Goal: Information Seeking & Learning: Learn about a topic

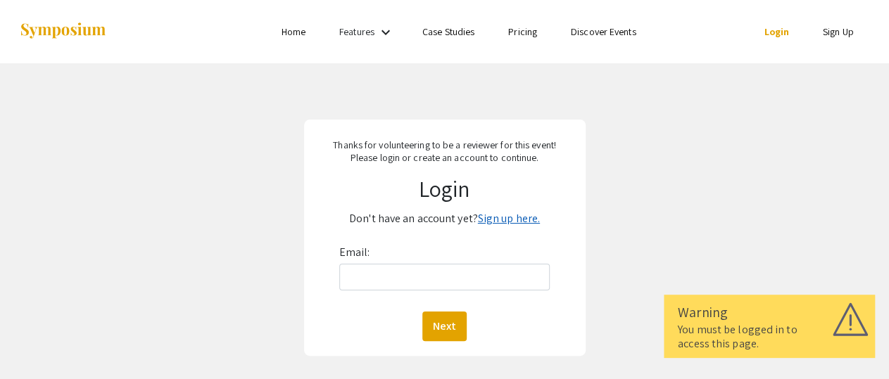
click at [507, 225] on link "Sign up here." at bounding box center [509, 218] width 62 height 15
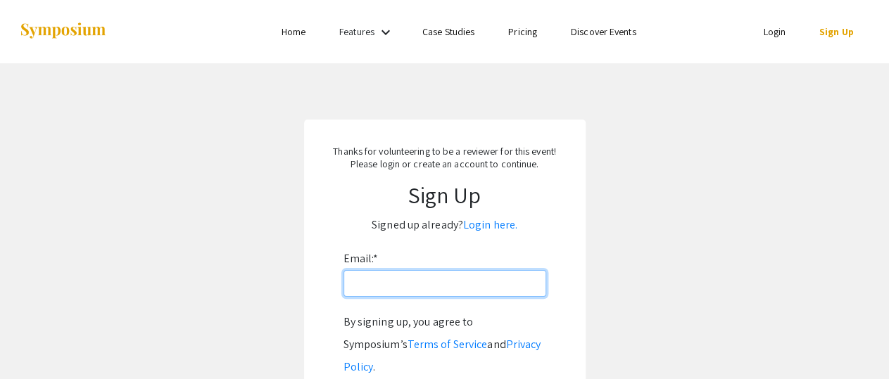
click at [378, 286] on input "Email: *" at bounding box center [444, 283] width 203 height 27
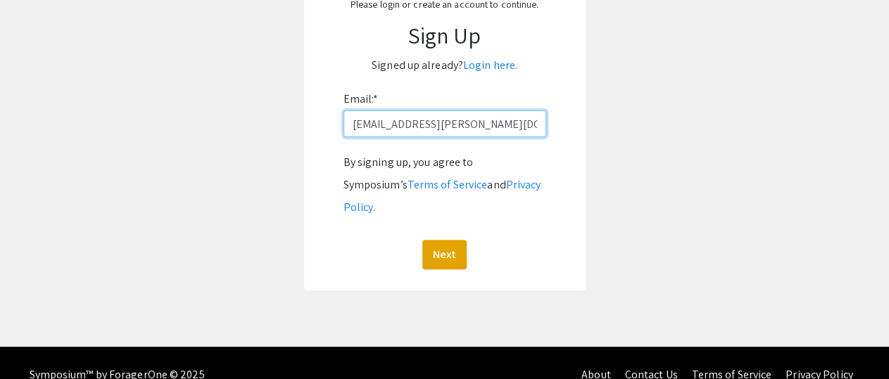
scroll to position [160, 0]
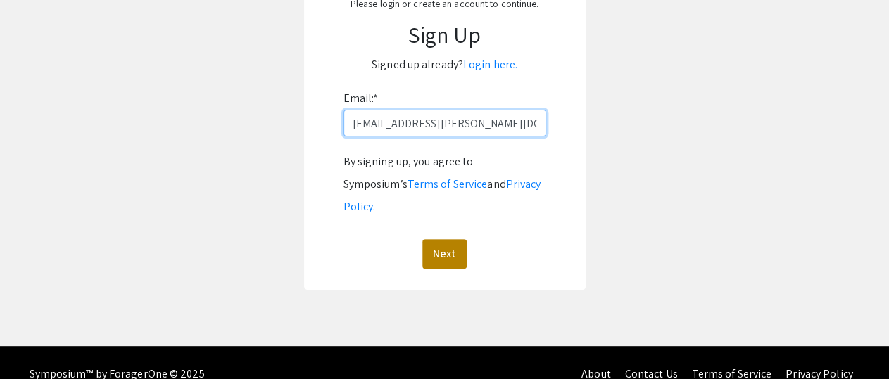
type input "sbingham@barry.edu"
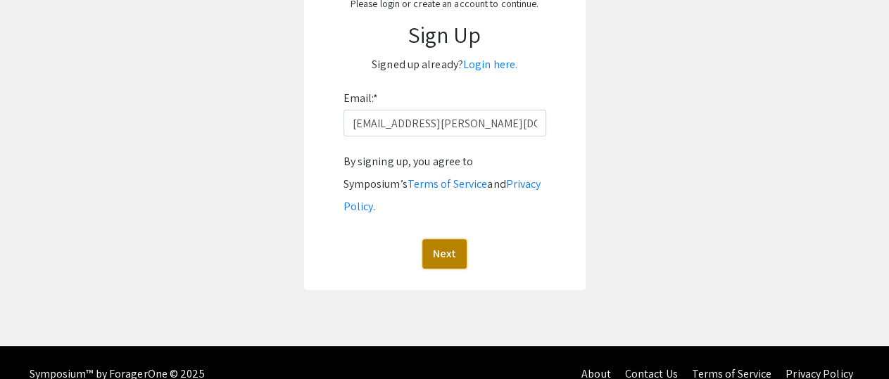
click at [440, 239] on button "Next" at bounding box center [444, 254] width 44 height 30
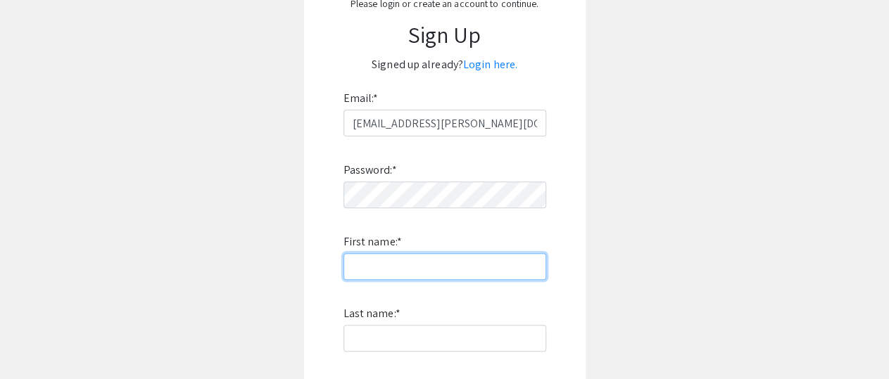
click at [353, 268] on input "First name: *" at bounding box center [444, 266] width 203 height 27
type input "Stephanie"
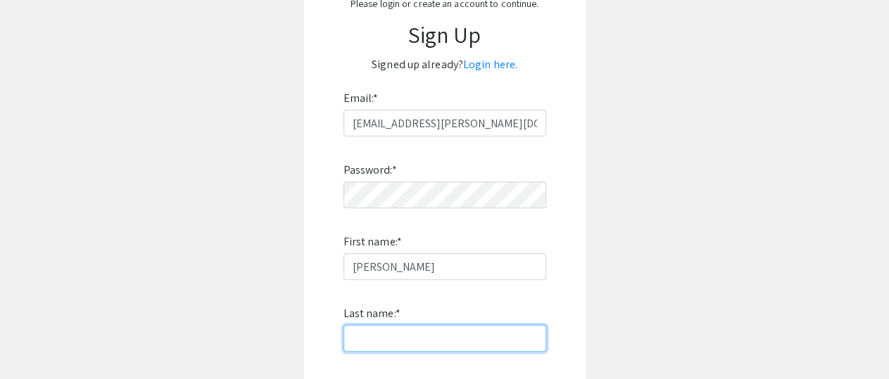
click at [349, 340] on input "Last name: *" at bounding box center [444, 338] width 203 height 27
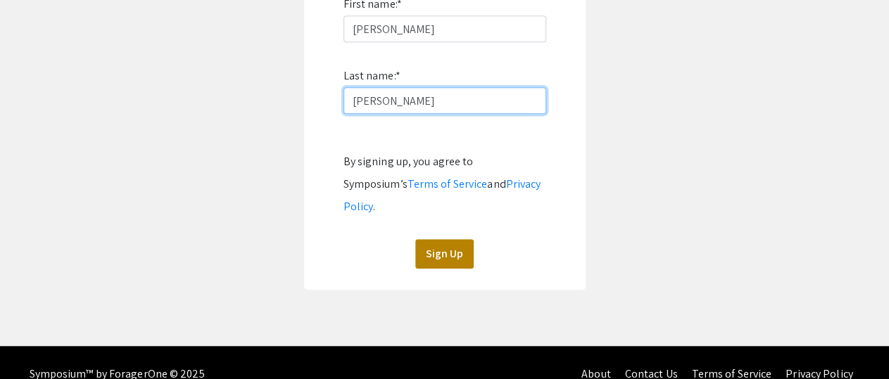
type input "Bingham"
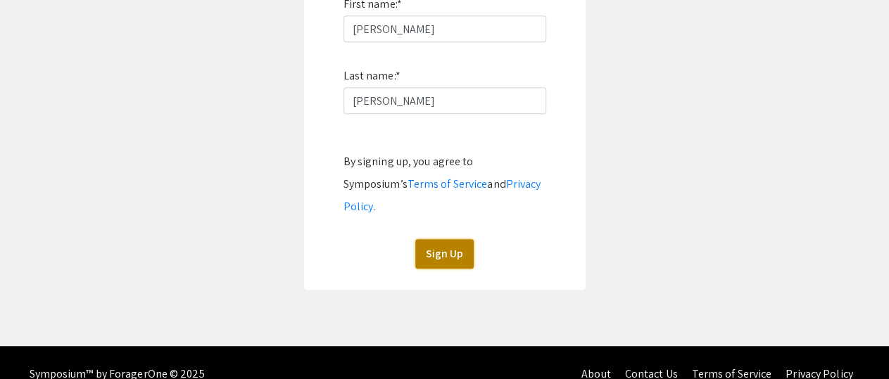
click at [440, 239] on button "Sign Up" at bounding box center [444, 254] width 58 height 30
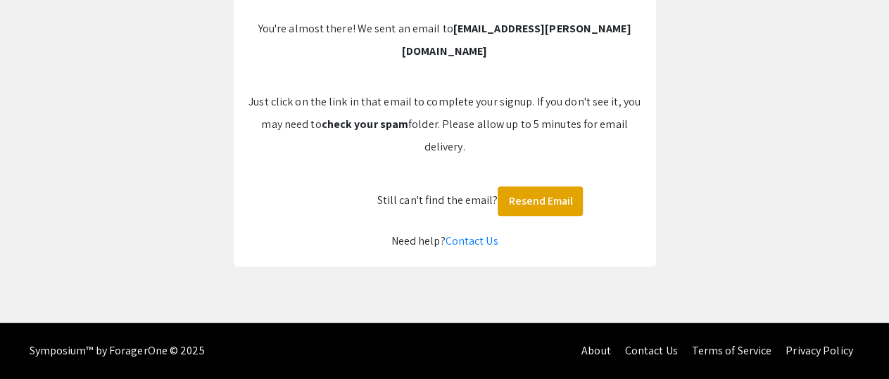
scroll to position [123, 0]
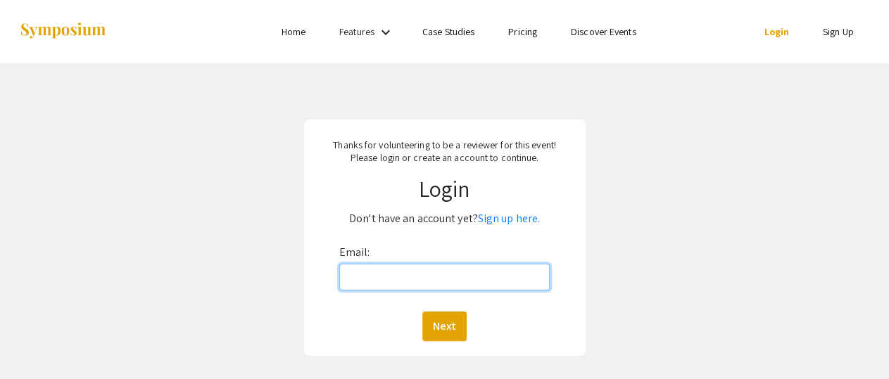
click at [424, 282] on input "Email:" at bounding box center [444, 277] width 211 height 27
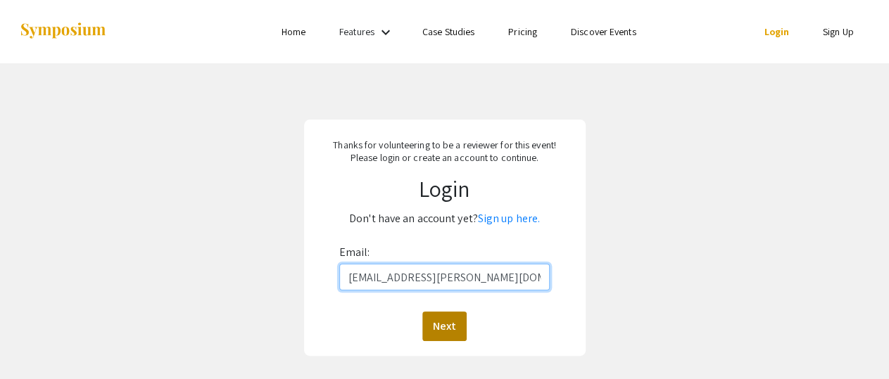
type input "[EMAIL_ADDRESS][PERSON_NAME][DOMAIN_NAME]"
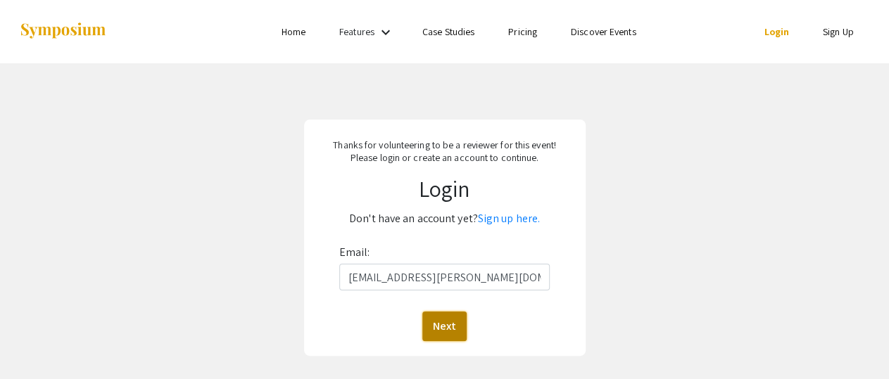
click at [447, 327] on button "Next" at bounding box center [444, 327] width 44 height 30
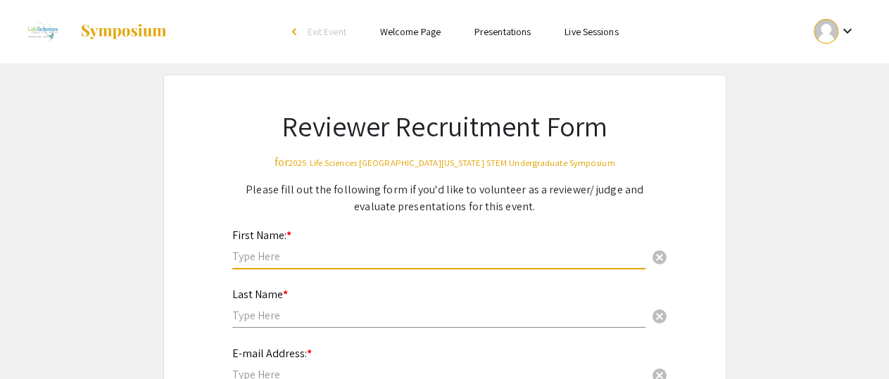
click at [320, 255] on input "text" at bounding box center [438, 256] width 413 height 15
type input "Stephanie"
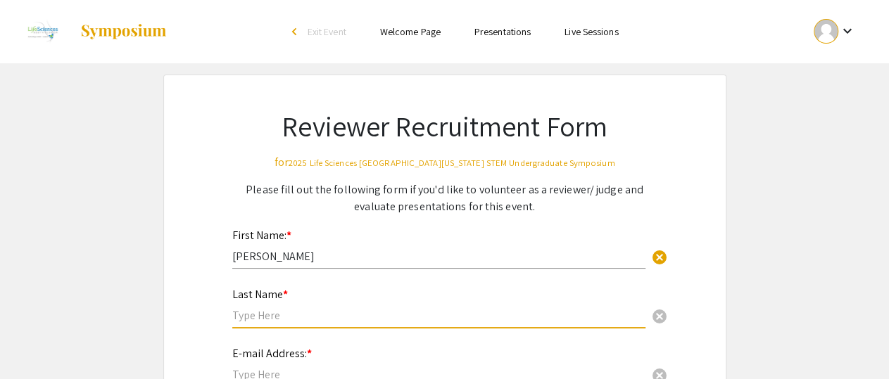
click at [250, 316] on input "text" at bounding box center [438, 315] width 413 height 15
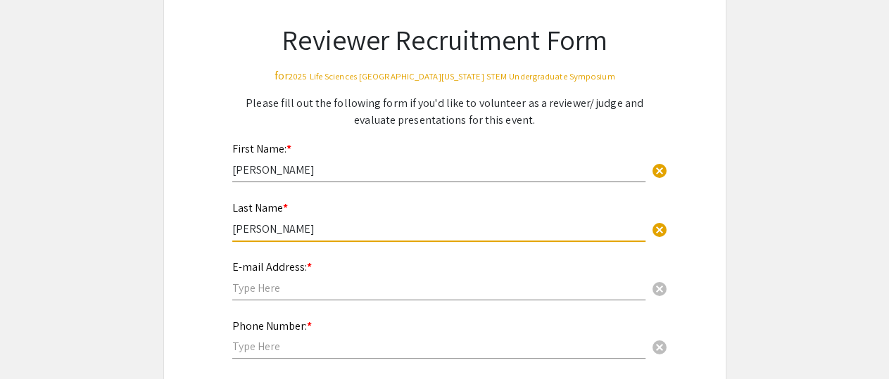
scroll to position [220, 0]
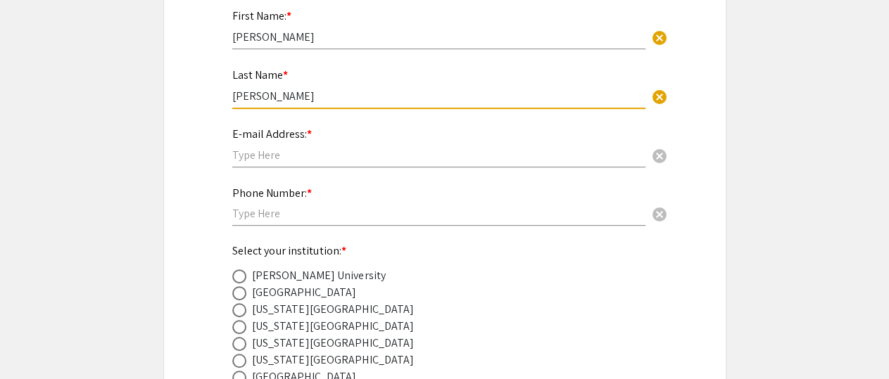
type input "Bingham"
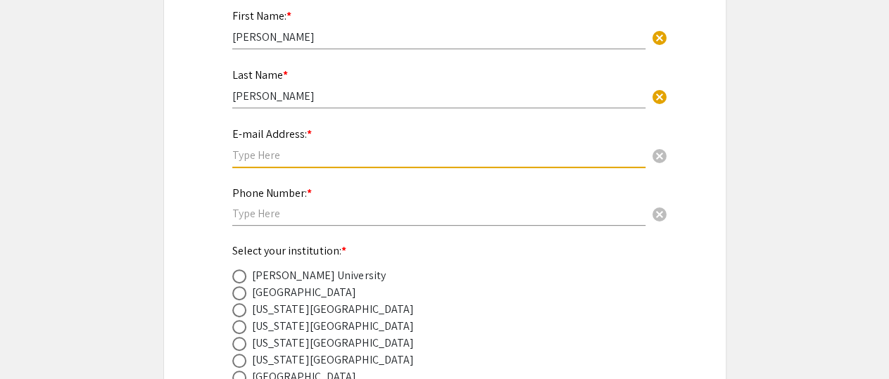
click at [241, 158] on input "text" at bounding box center [438, 155] width 413 height 15
type input "sbingham@barry.edu"
click at [244, 217] on input "text" at bounding box center [438, 213] width 413 height 15
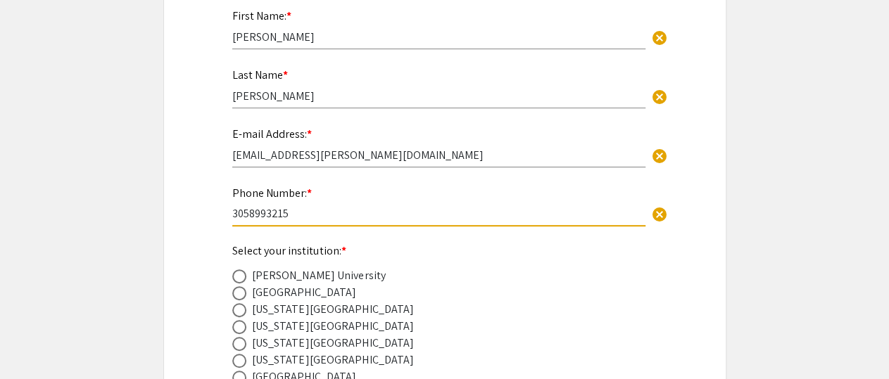
click at [261, 216] on input "3058993215" at bounding box center [438, 213] width 413 height 15
click at [263, 215] on input "3058993215" at bounding box center [438, 213] width 413 height 15
click at [248, 216] on input "305899-3215" at bounding box center [438, 213] width 413 height 15
type input "305-899-3215"
click at [242, 279] on span at bounding box center [239, 277] width 14 height 14
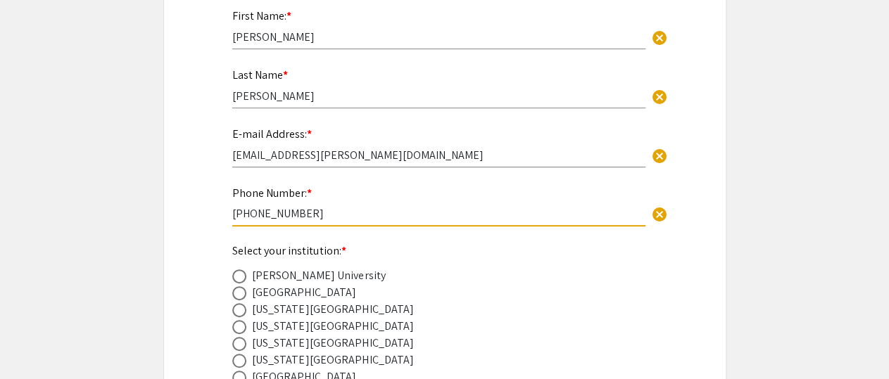
click at [242, 279] on input "radio" at bounding box center [239, 277] width 14 height 14
radio input "true"
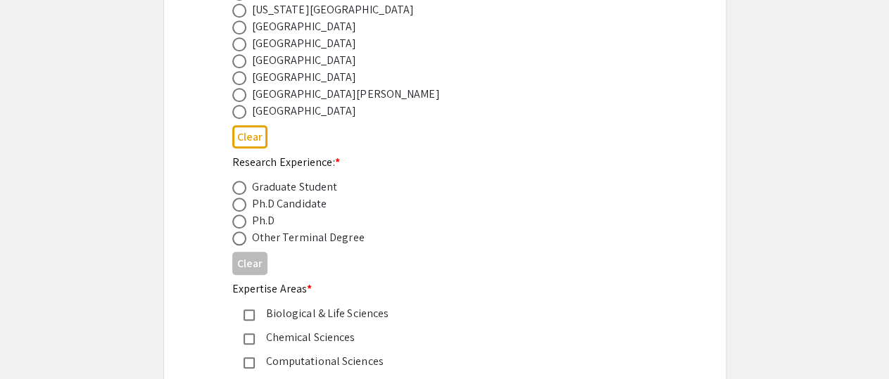
scroll to position [586, 0]
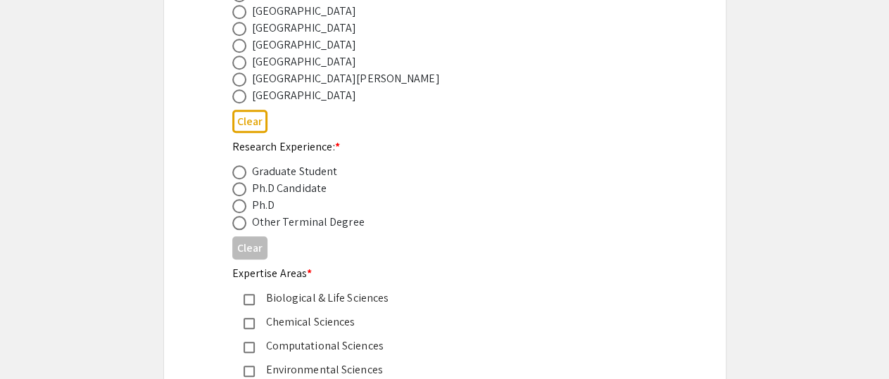
click at [239, 209] on span at bounding box center [239, 206] width 14 height 14
click at [239, 209] on input "radio" at bounding box center [239, 206] width 14 height 14
radio input "true"
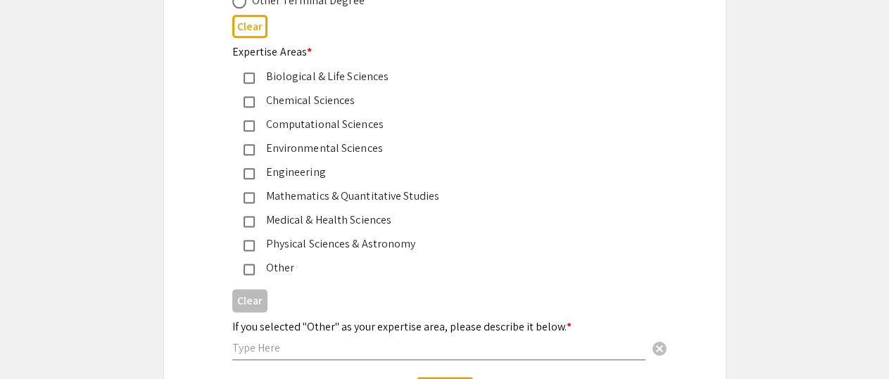
scroll to position [805, 0]
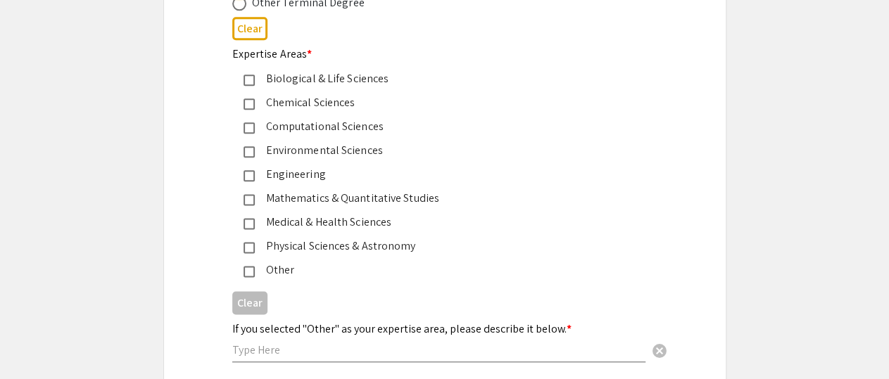
click at [250, 78] on mat-pseudo-checkbox at bounding box center [249, 80] width 11 height 11
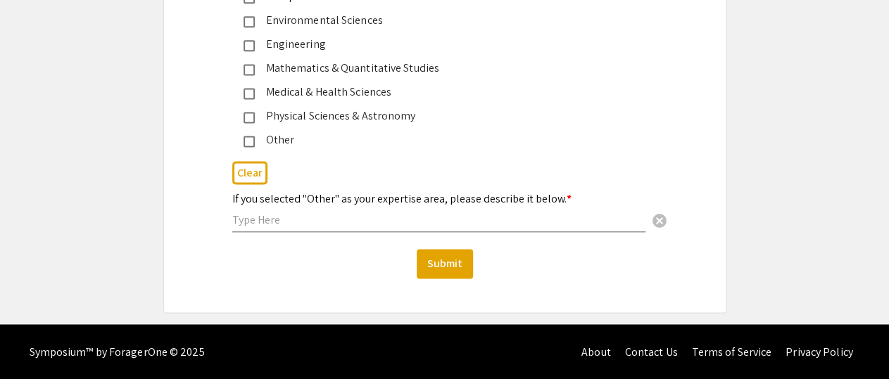
scroll to position [937, 0]
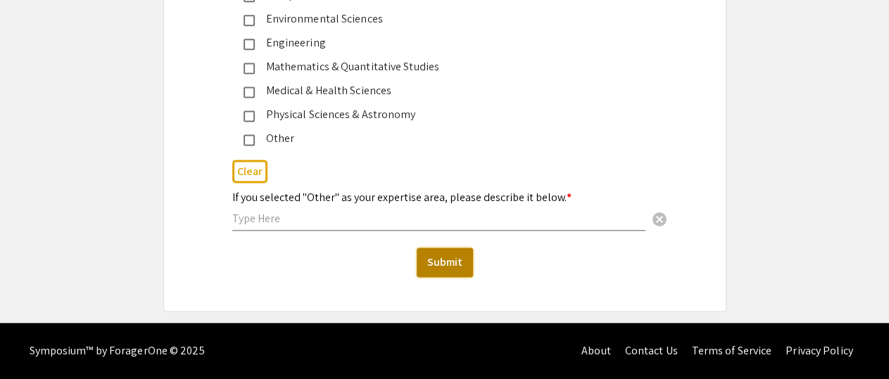
click at [447, 263] on button "Submit" at bounding box center [445, 263] width 56 height 30
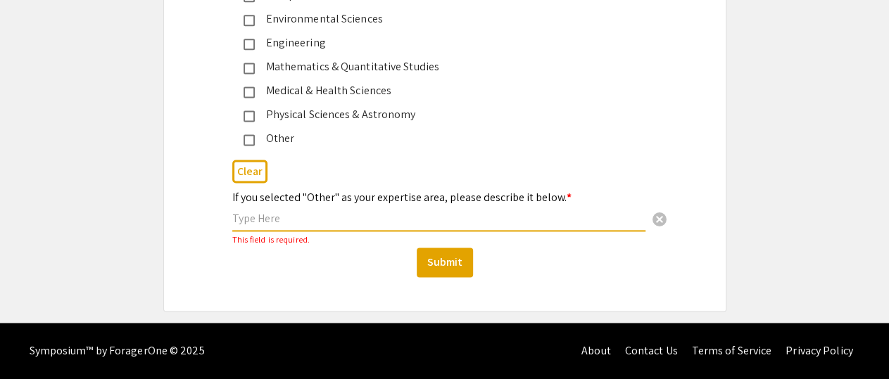
click at [253, 220] on input "text" at bounding box center [438, 218] width 413 height 15
type input "n/a"
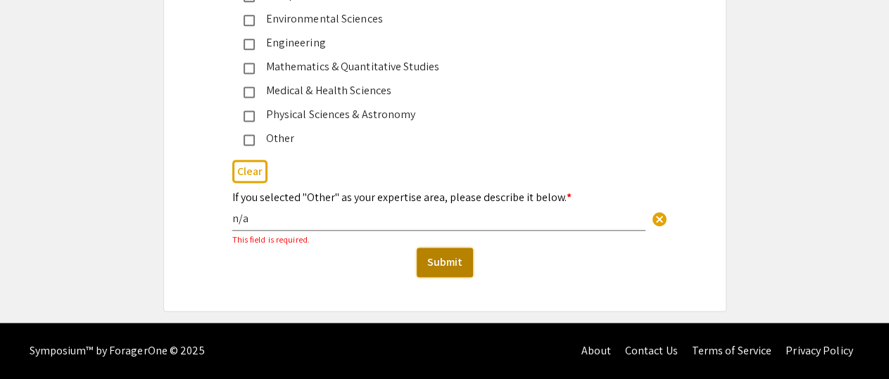
click at [438, 272] on button "Submit" at bounding box center [445, 263] width 56 height 30
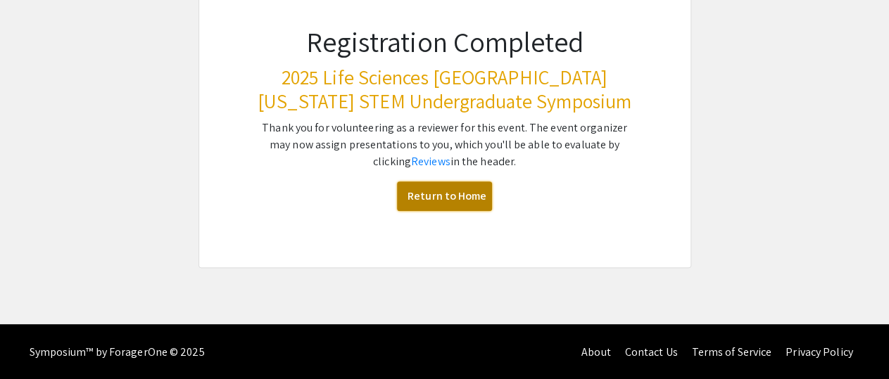
click at [413, 193] on link "Return to Home" at bounding box center [444, 197] width 95 height 30
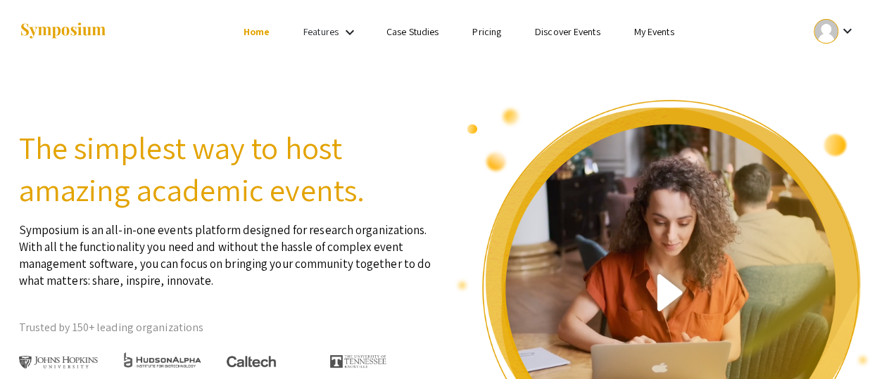
click at [819, 30] on div at bounding box center [826, 31] width 25 height 25
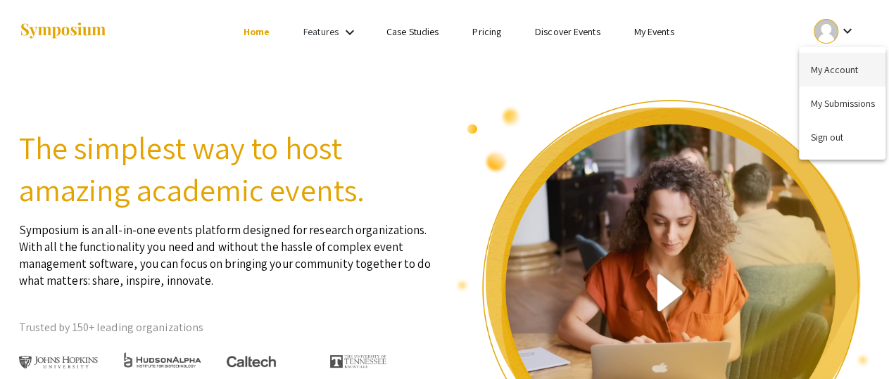
click at [819, 71] on button "My Account" at bounding box center [842, 70] width 87 height 34
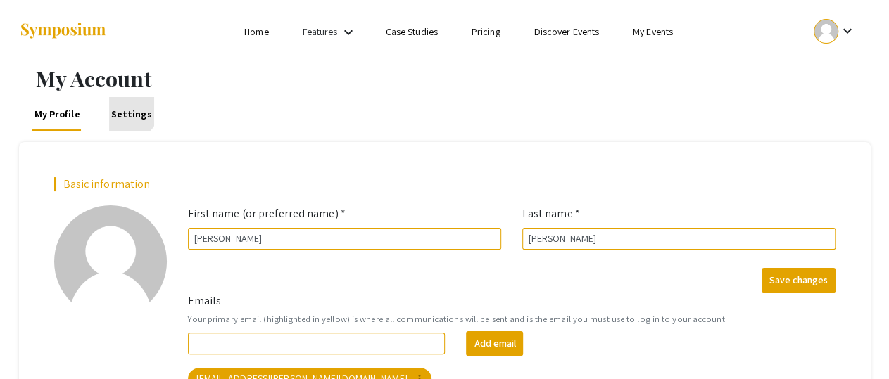
click at [128, 110] on link "Settings" at bounding box center [131, 114] width 45 height 34
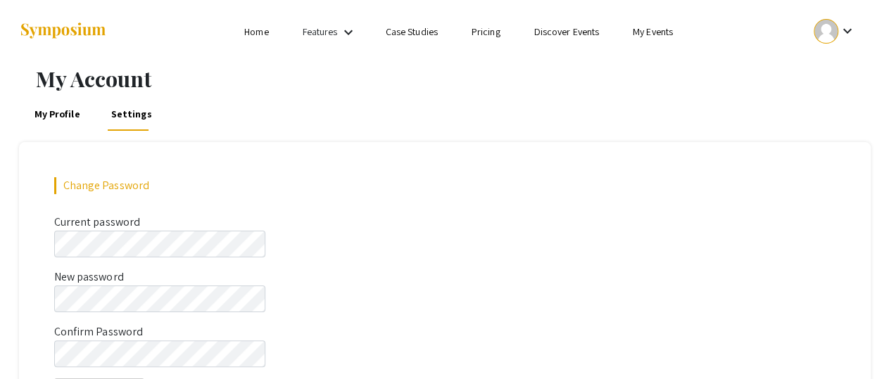
click at [640, 30] on link "My Events" at bounding box center [653, 31] width 40 height 13
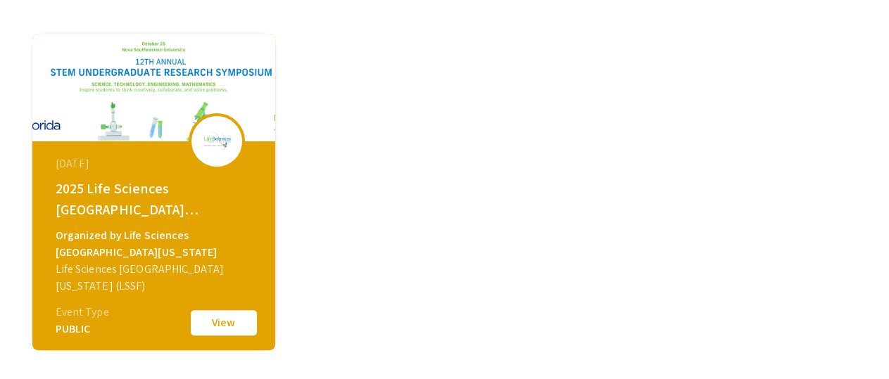
scroll to position [218, 0]
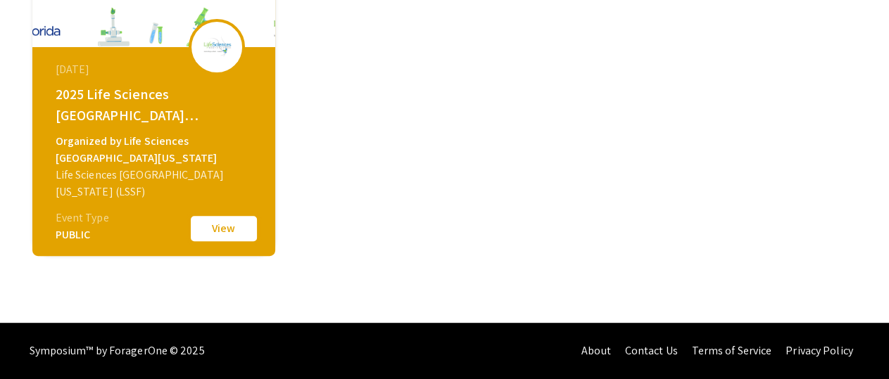
click at [222, 227] on button "View" at bounding box center [224, 229] width 70 height 30
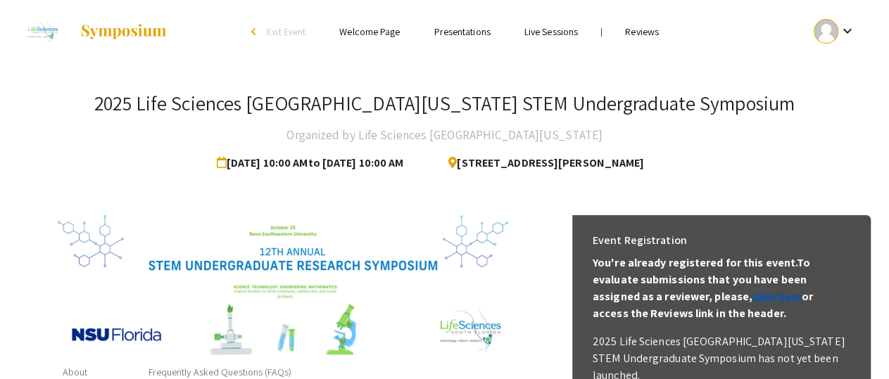
click at [752, 294] on link "click here" at bounding box center [776, 296] width 49 height 15
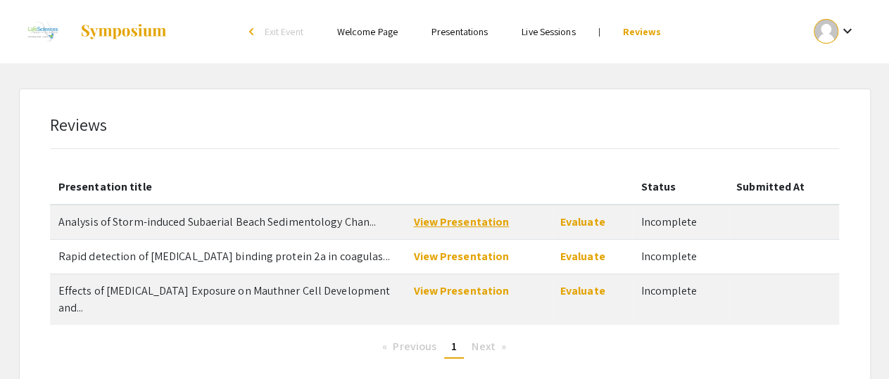
click at [441, 222] on link "View Presentation" at bounding box center [461, 222] width 96 height 15
click at [457, 292] on link "View Presentation" at bounding box center [461, 291] width 96 height 15
click at [467, 255] on link "View Presentation" at bounding box center [461, 256] width 96 height 15
click at [443, 255] on link "View Presentation" at bounding box center [461, 256] width 96 height 15
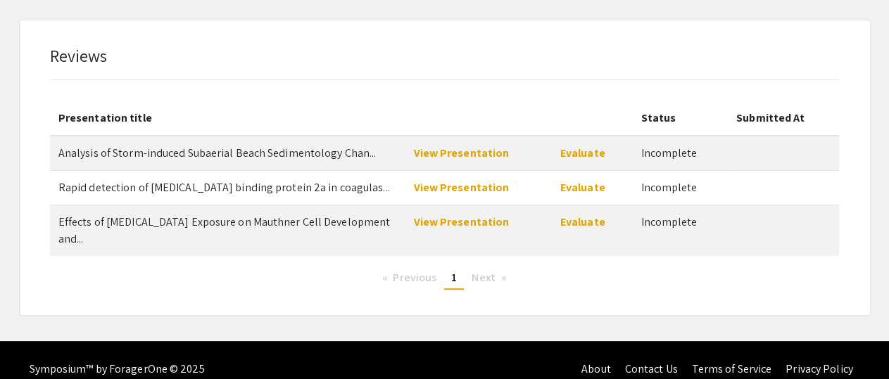
click at [778, 42] on div "Reviews Presentation title Status Submitted At Analysis of Storm-induced Subaer…" at bounding box center [445, 167] width 850 height 295
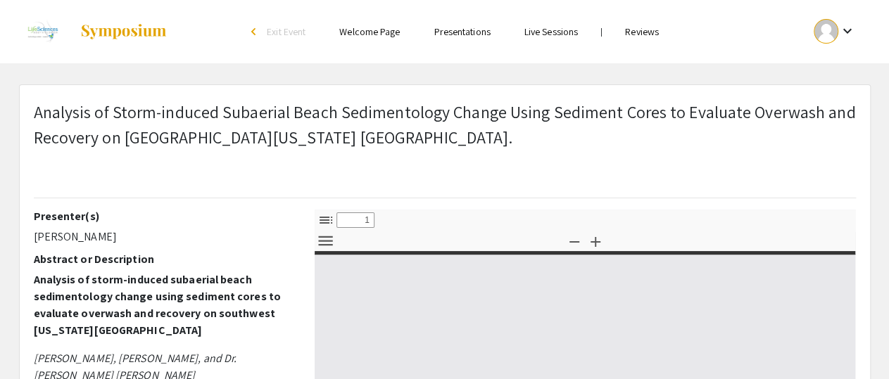
select select "custom"
type input "0"
select select "custom"
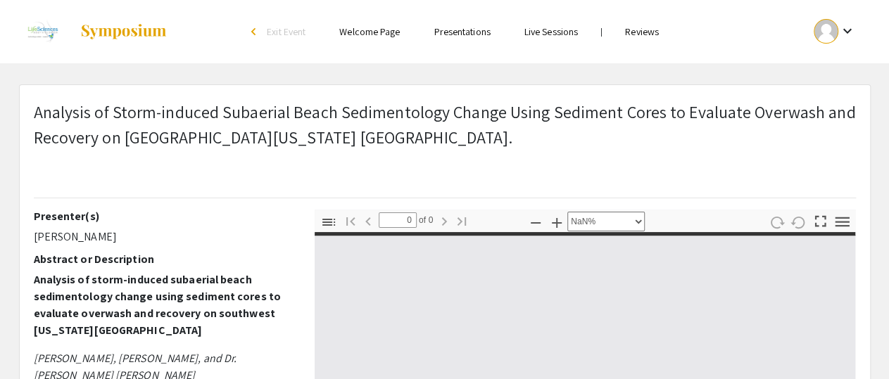
scroll to position [175, 0]
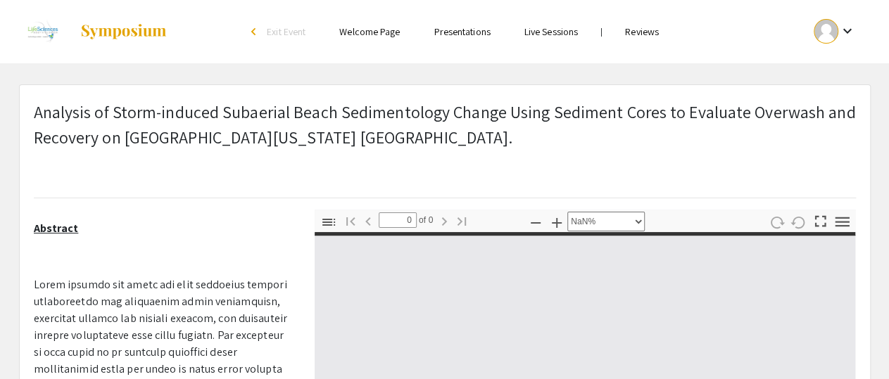
type input "1"
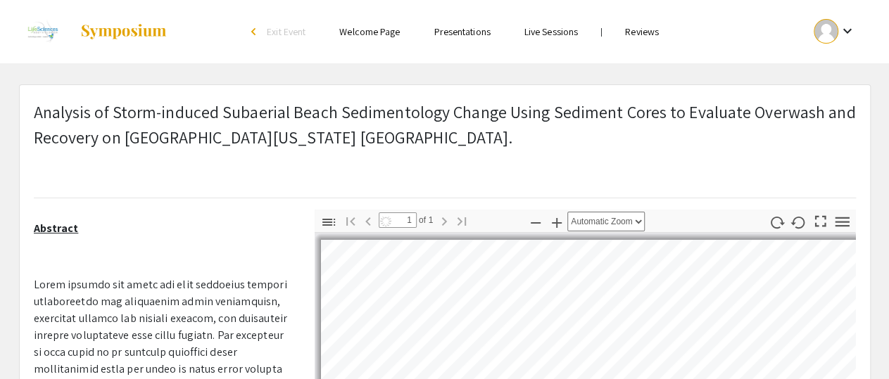
scroll to position [99, 0]
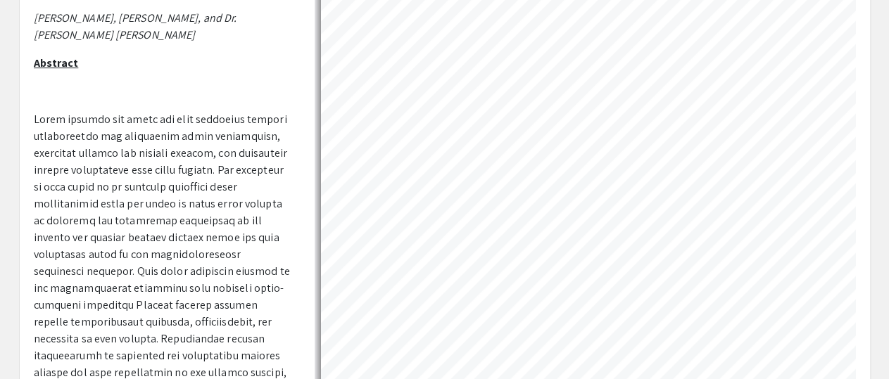
select select "auto"
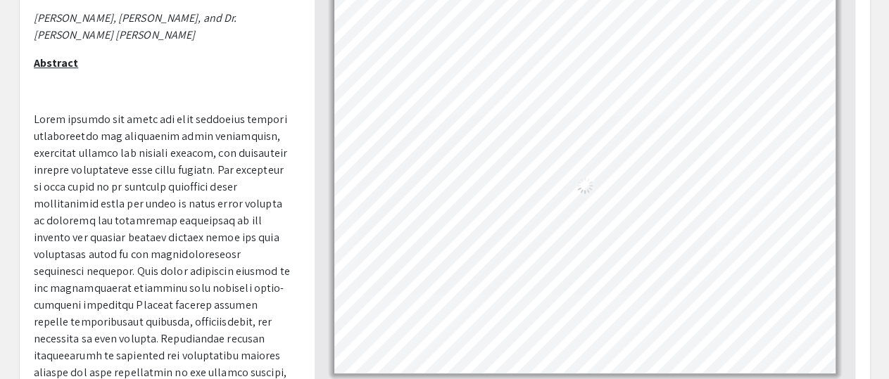
scroll to position [566, 0]
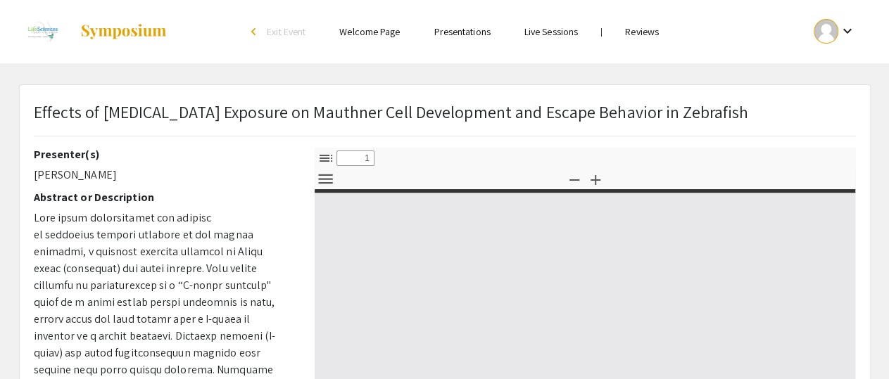
select select "custom"
type input "0"
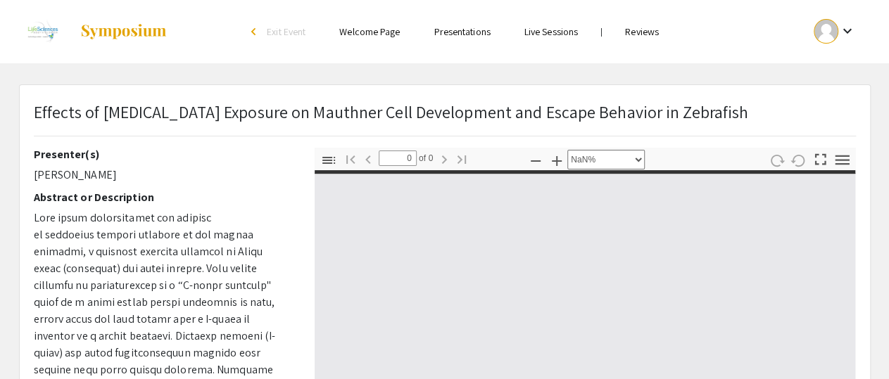
select select "auto"
type input "1"
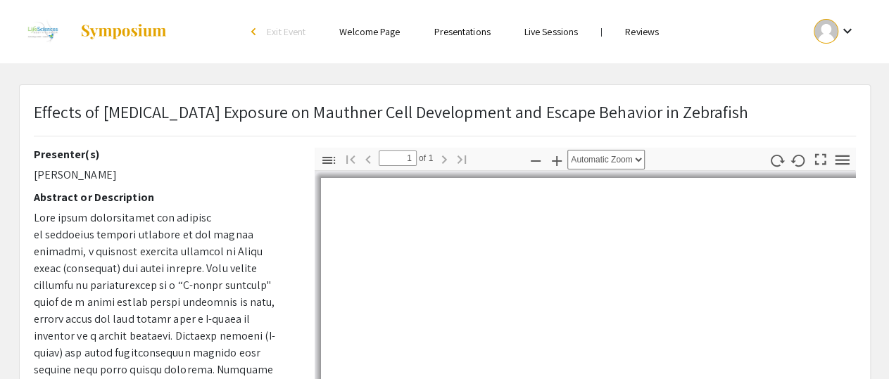
select select "auto"
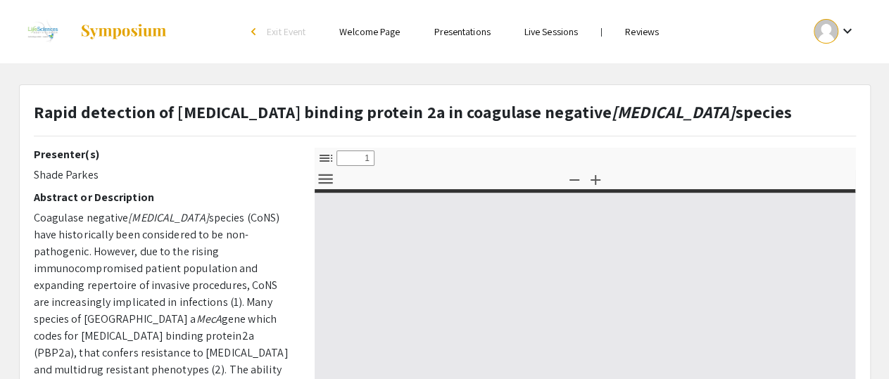
select select "custom"
type input "0"
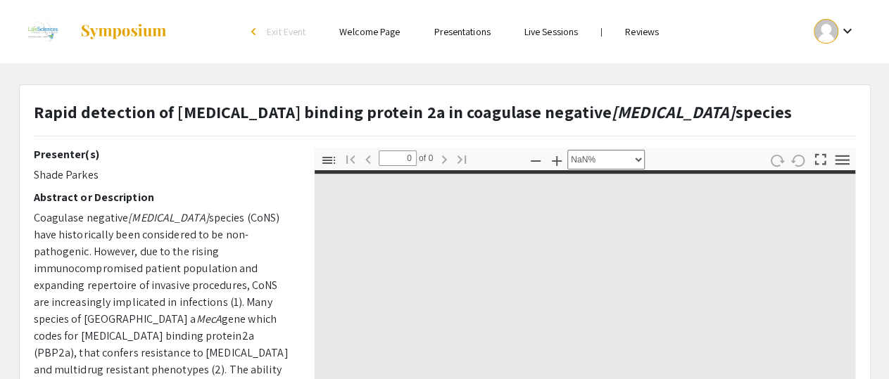
select select "auto"
type input "1"
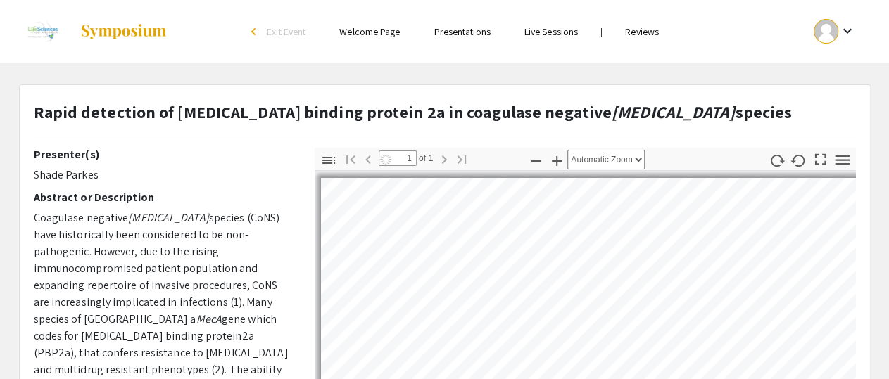
select select "auto"
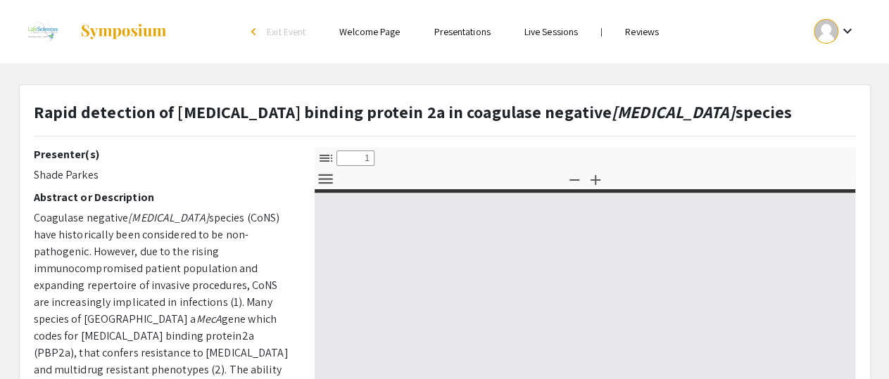
select select "custom"
type input "0"
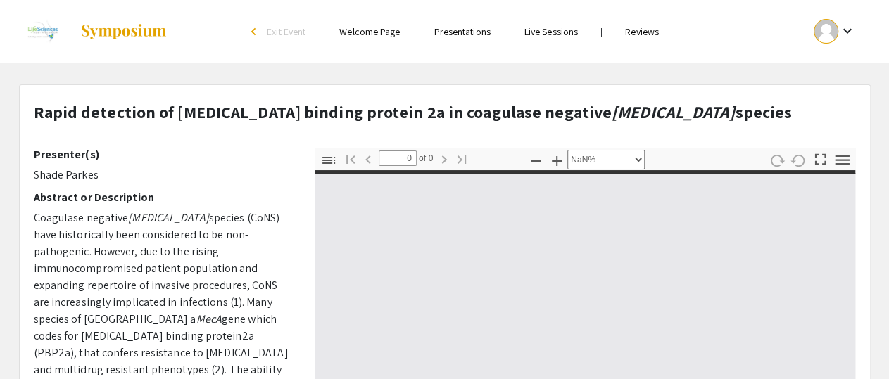
select select "auto"
type input "1"
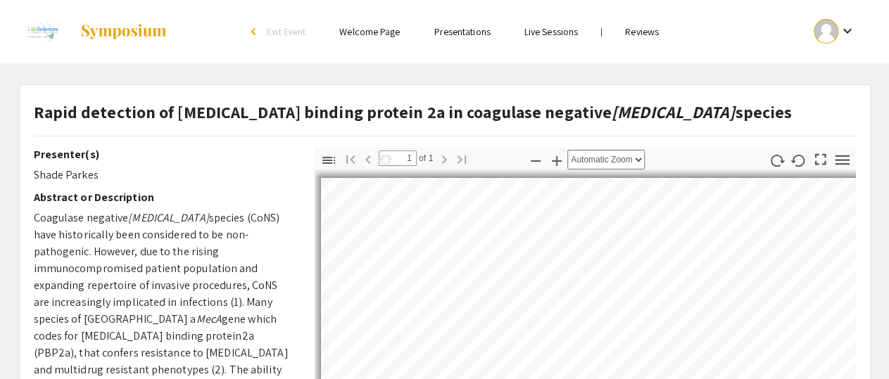
select select "auto"
